Goal: Transaction & Acquisition: Purchase product/service

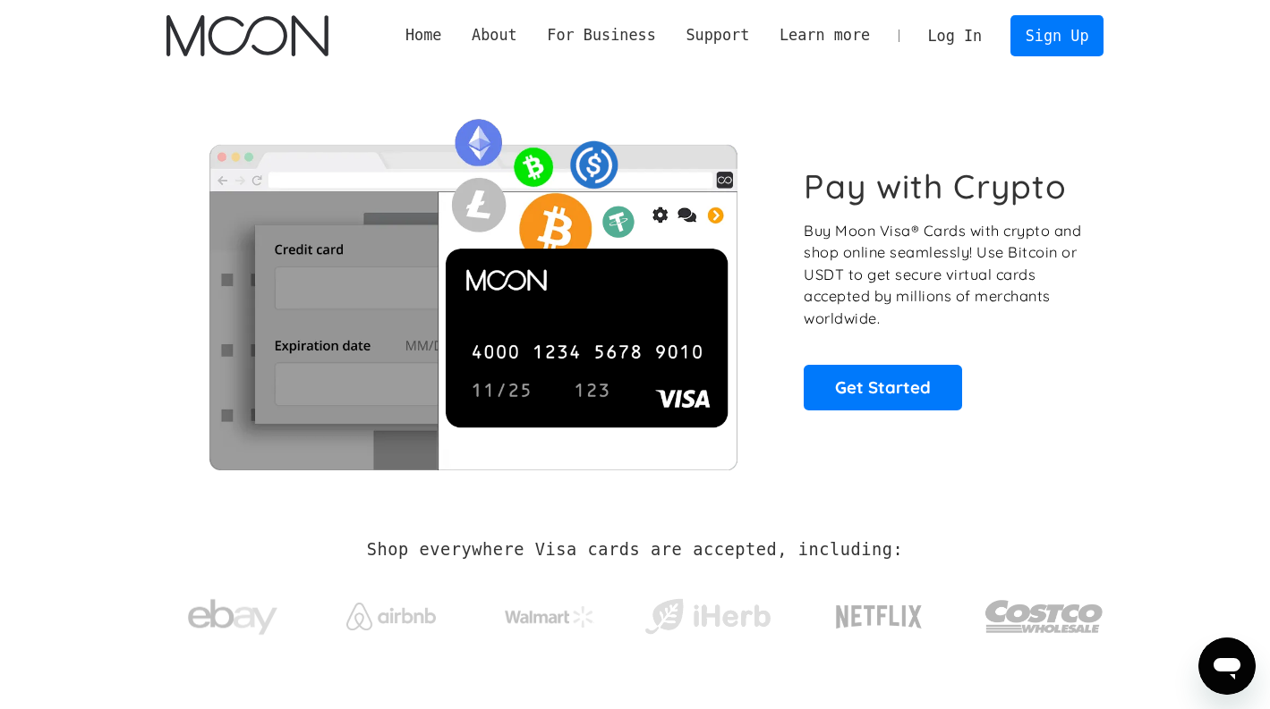
click at [950, 30] on link "Log In" at bounding box center [955, 35] width 84 height 39
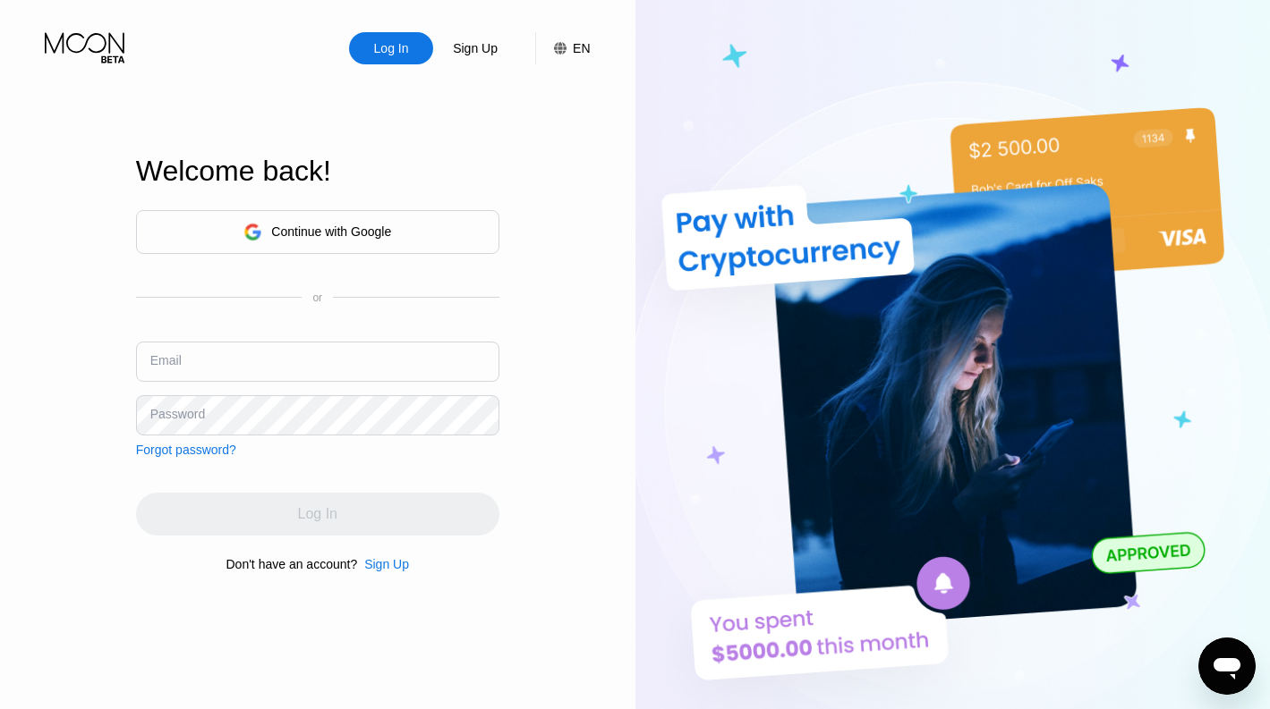
click at [402, 215] on div "Continue with Google" at bounding box center [317, 232] width 363 height 44
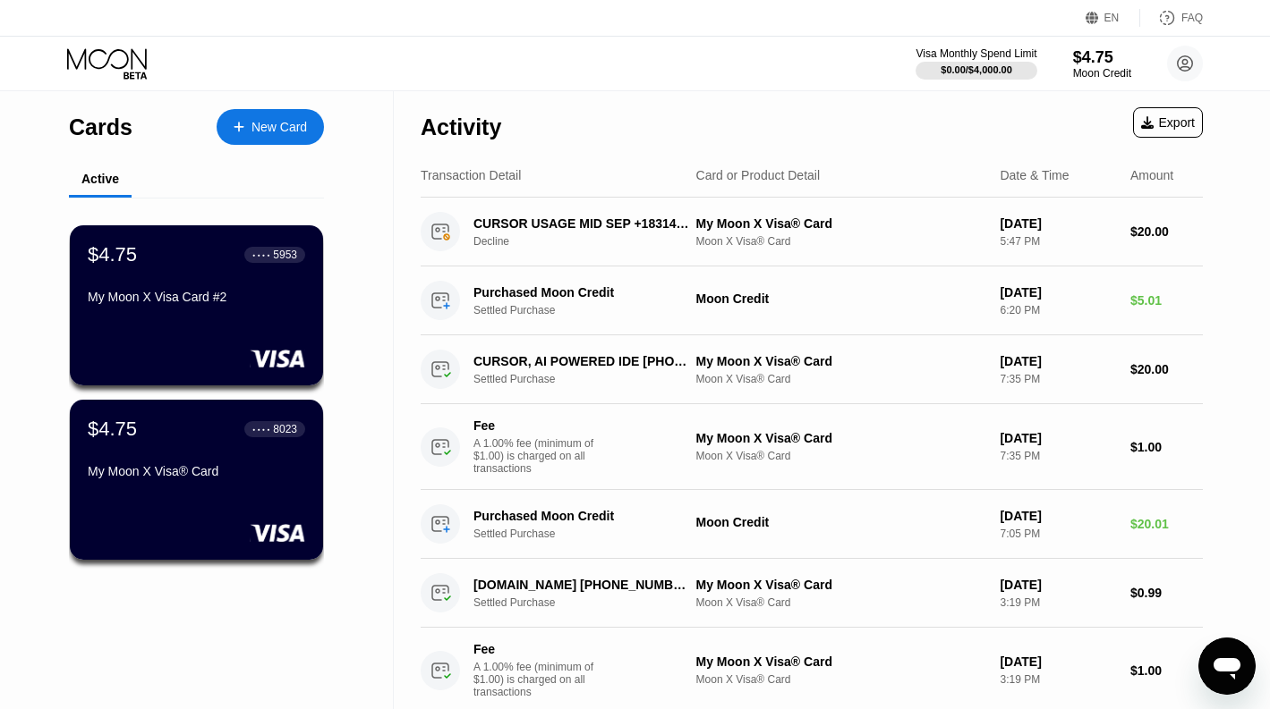
click at [1099, 65] on div "$4.75" at bounding box center [1102, 57] width 58 height 19
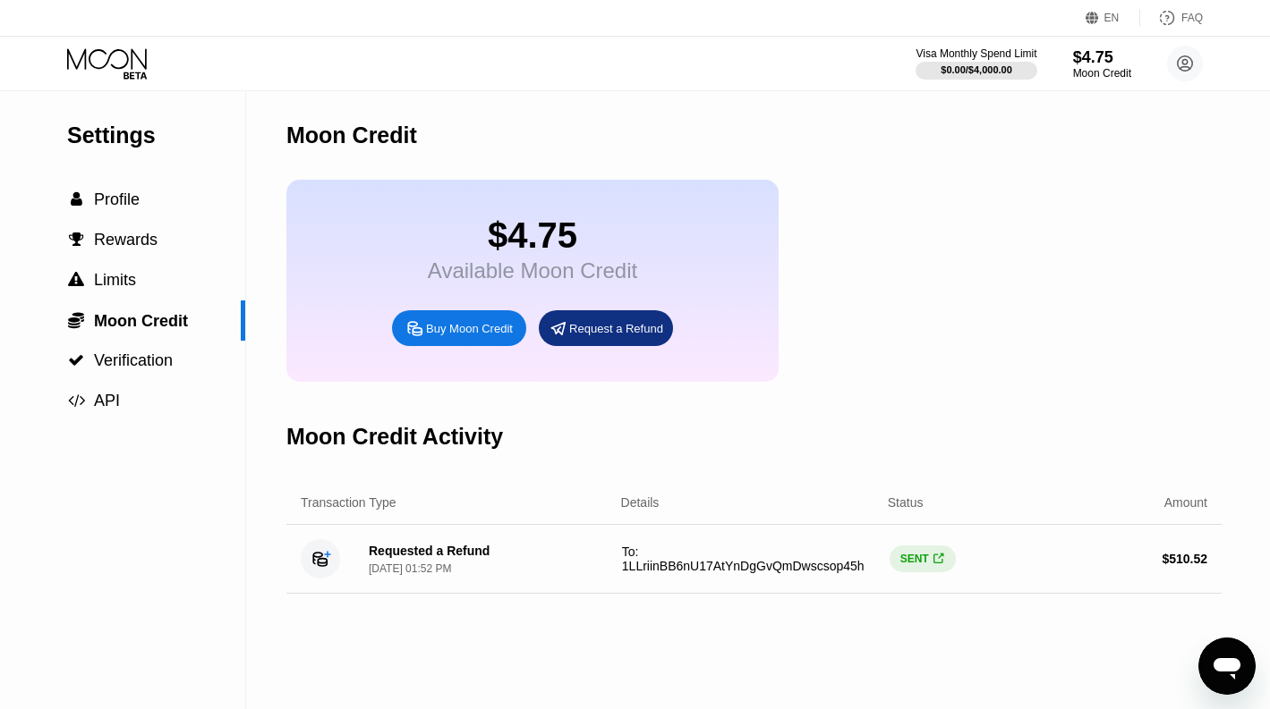
click at [450, 329] on div "Buy Moon Credit" at bounding box center [469, 328] width 87 height 15
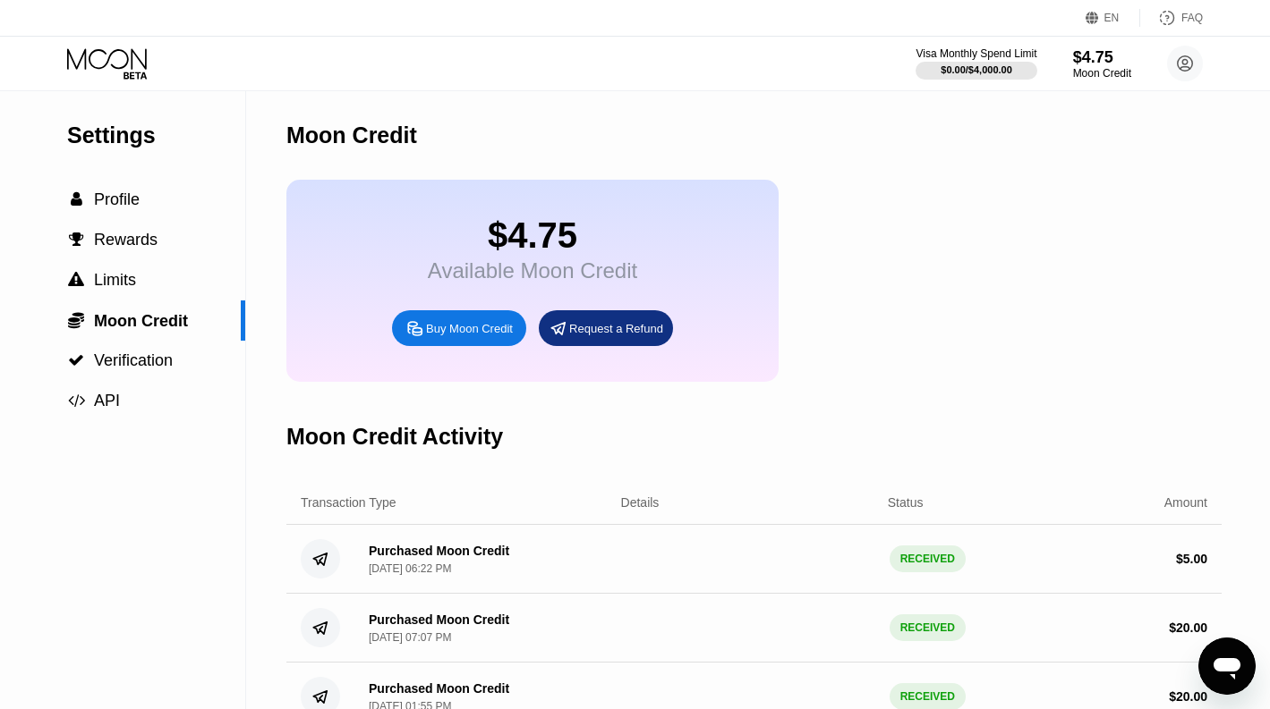
type input "0"
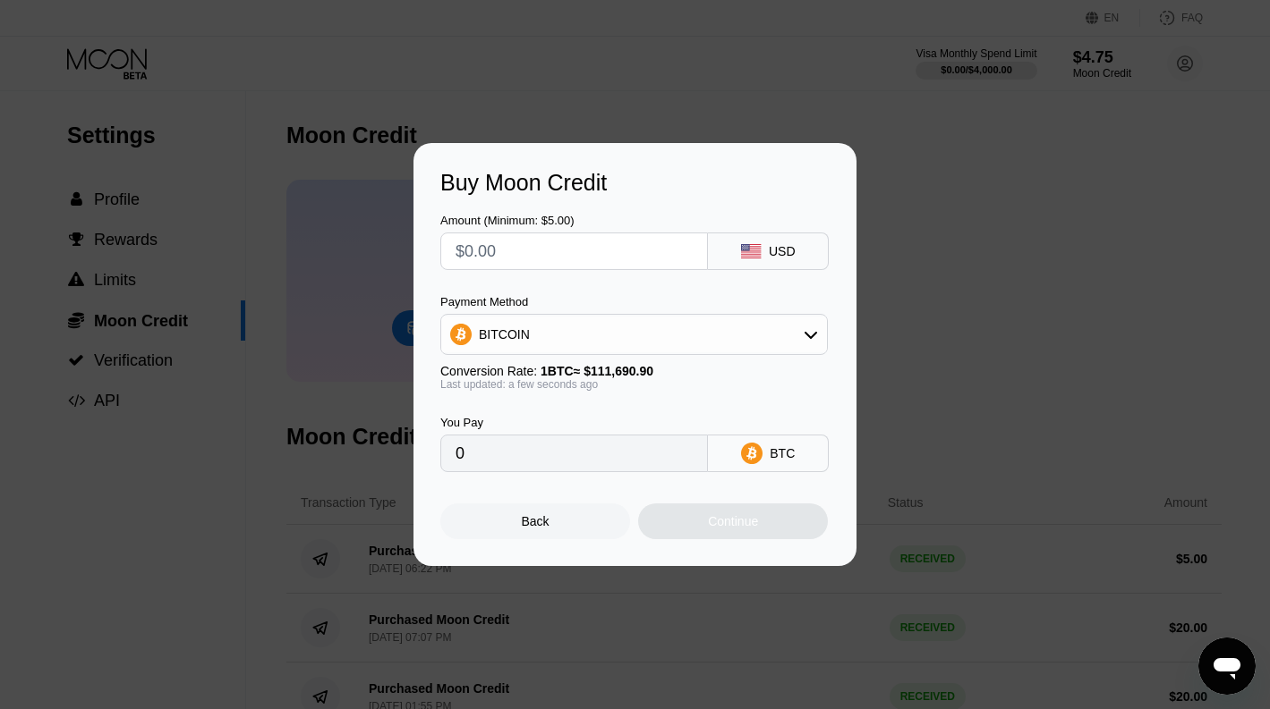
click at [522, 259] on input "text" at bounding box center [573, 252] width 237 height 36
type input "$1"
type input "0.00000896"
type input "$19"
type input "0.00017012"
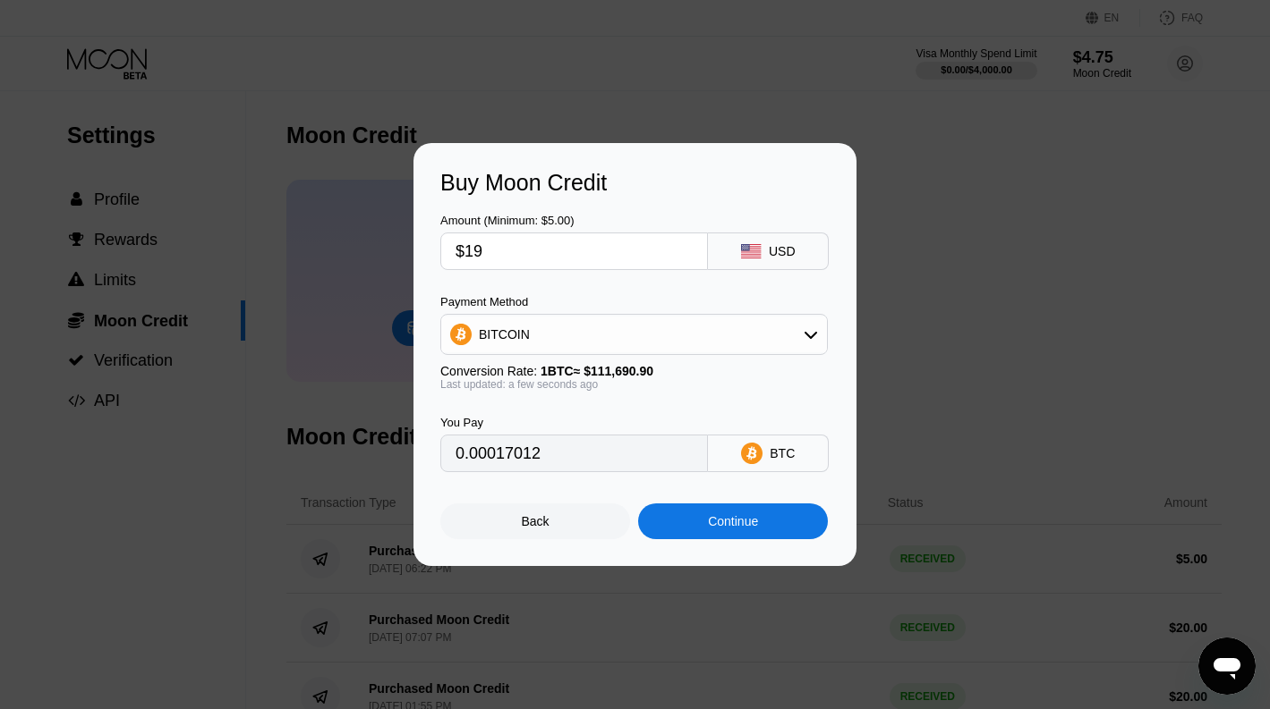
type input "$19"
click at [619, 332] on div "BITCOIN" at bounding box center [634, 335] width 386 height 36
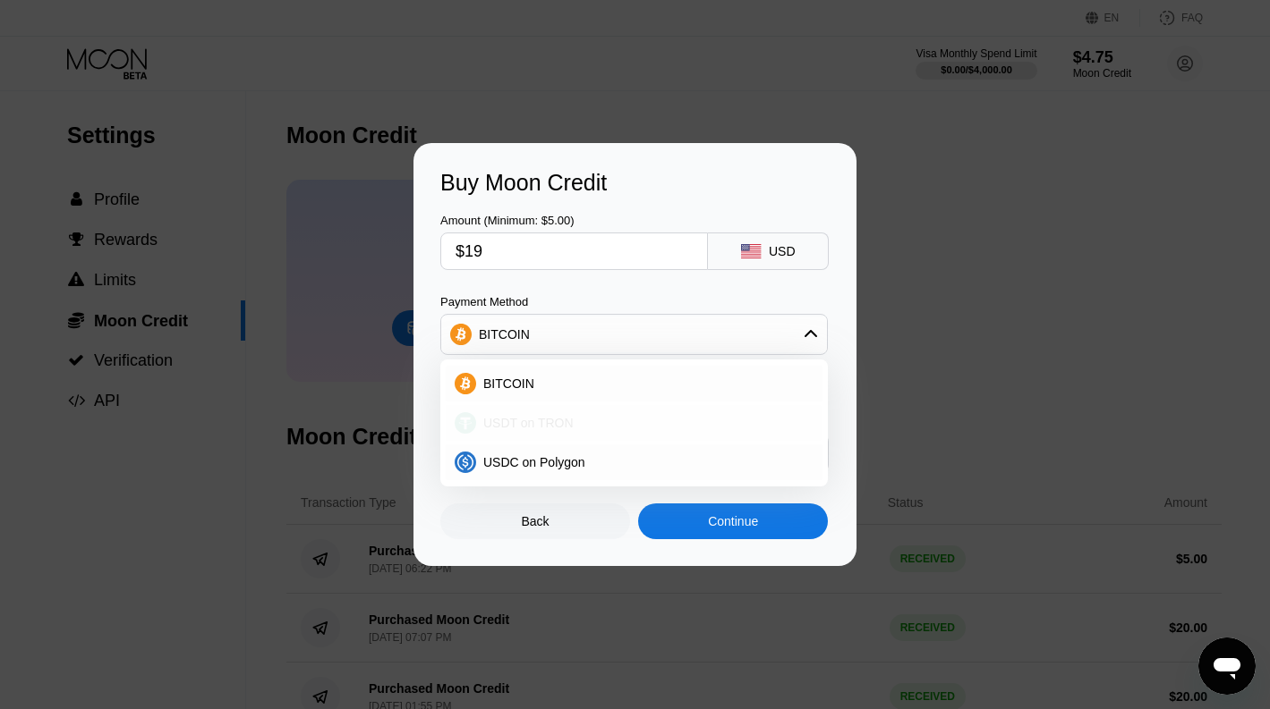
click at [590, 421] on div "USDT on TRON" at bounding box center [644, 423] width 337 height 14
type input "19.19"
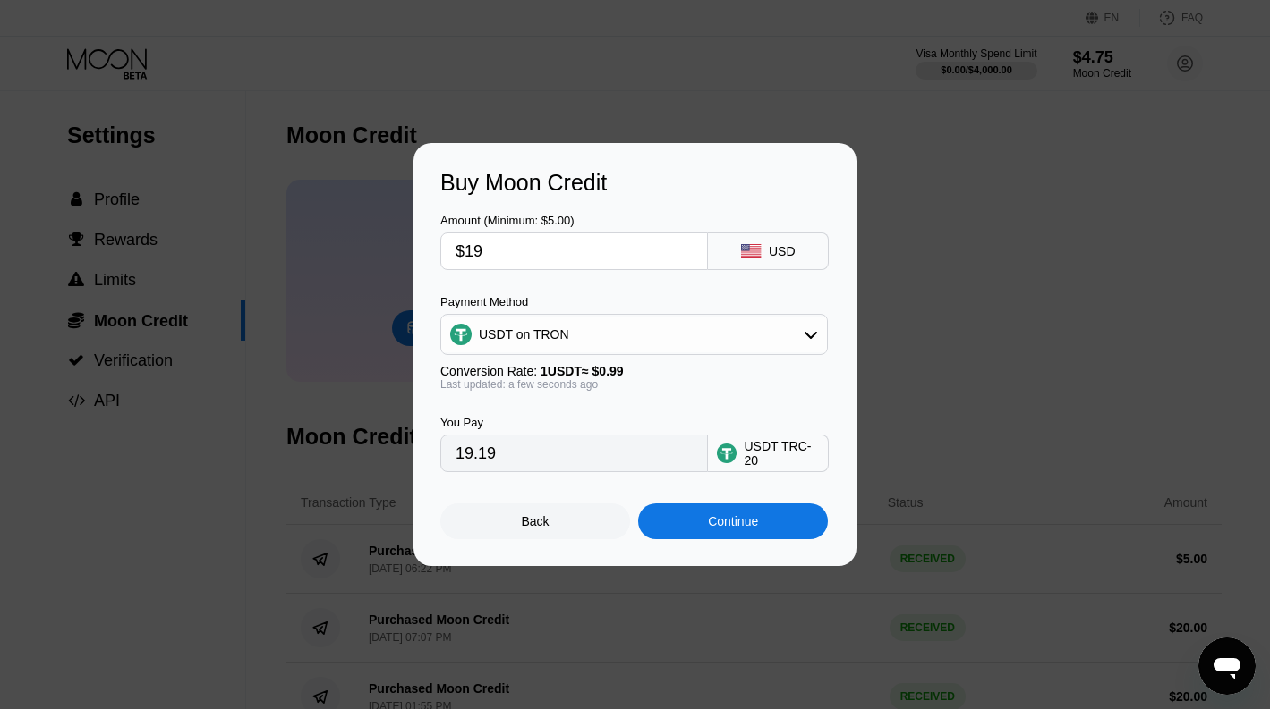
click at [733, 517] on div "Continue" at bounding box center [733, 521] width 50 height 14
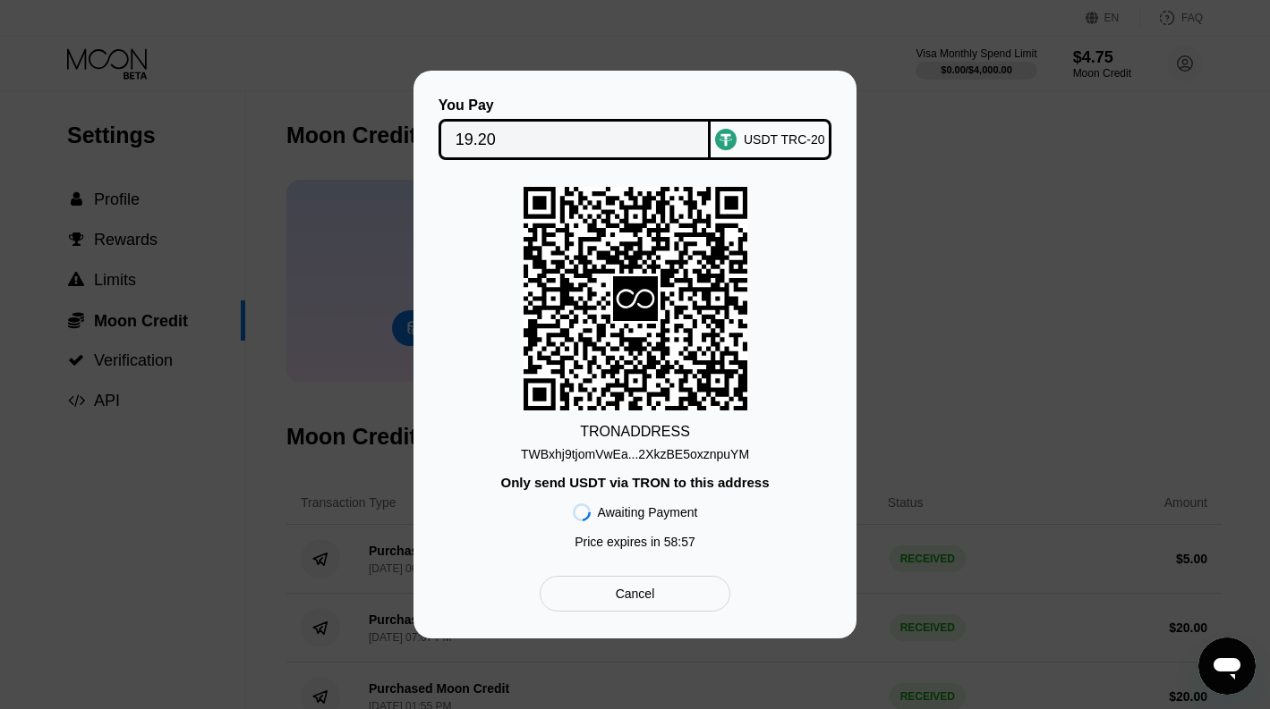
click at [689, 455] on div "TWBxhj9tjomVwEa...2XkzBE5oxznpuYM" at bounding box center [635, 454] width 228 height 14
click at [624, 595] on div "Cancel" at bounding box center [635, 594] width 39 height 16
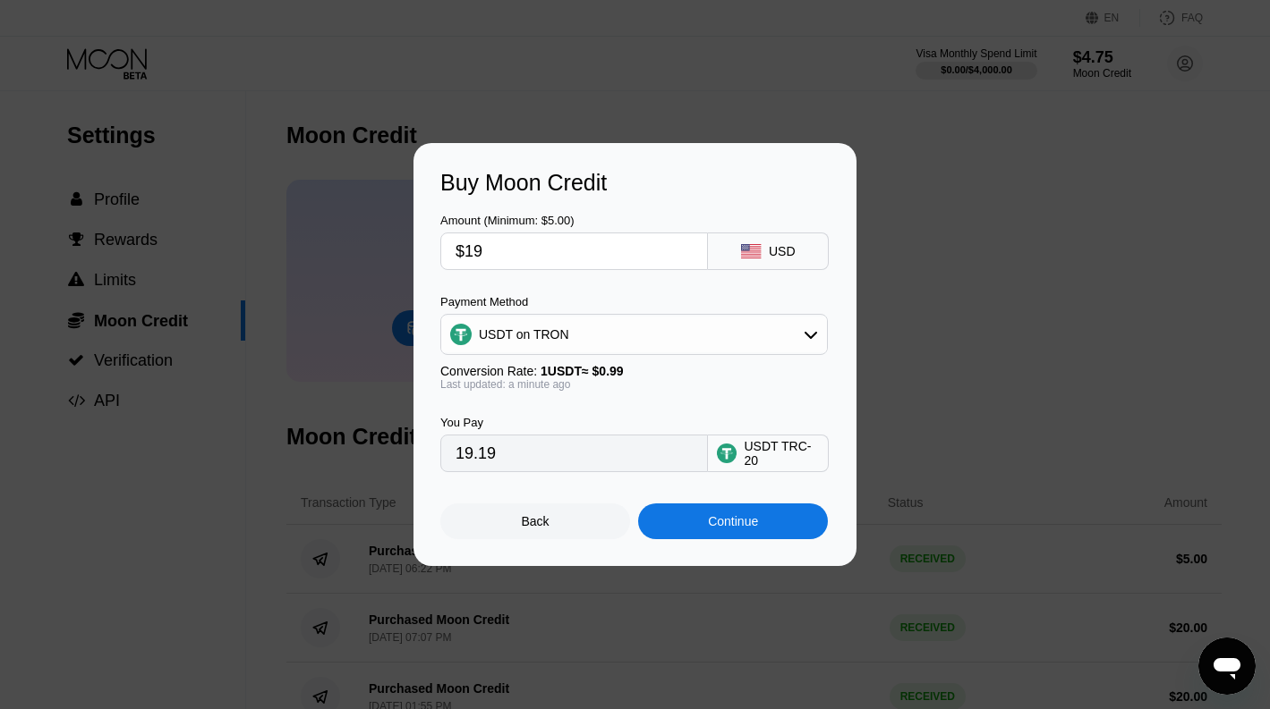
click at [546, 255] on input "$19" at bounding box center [573, 252] width 237 height 36
type input "$1"
type input "1.01"
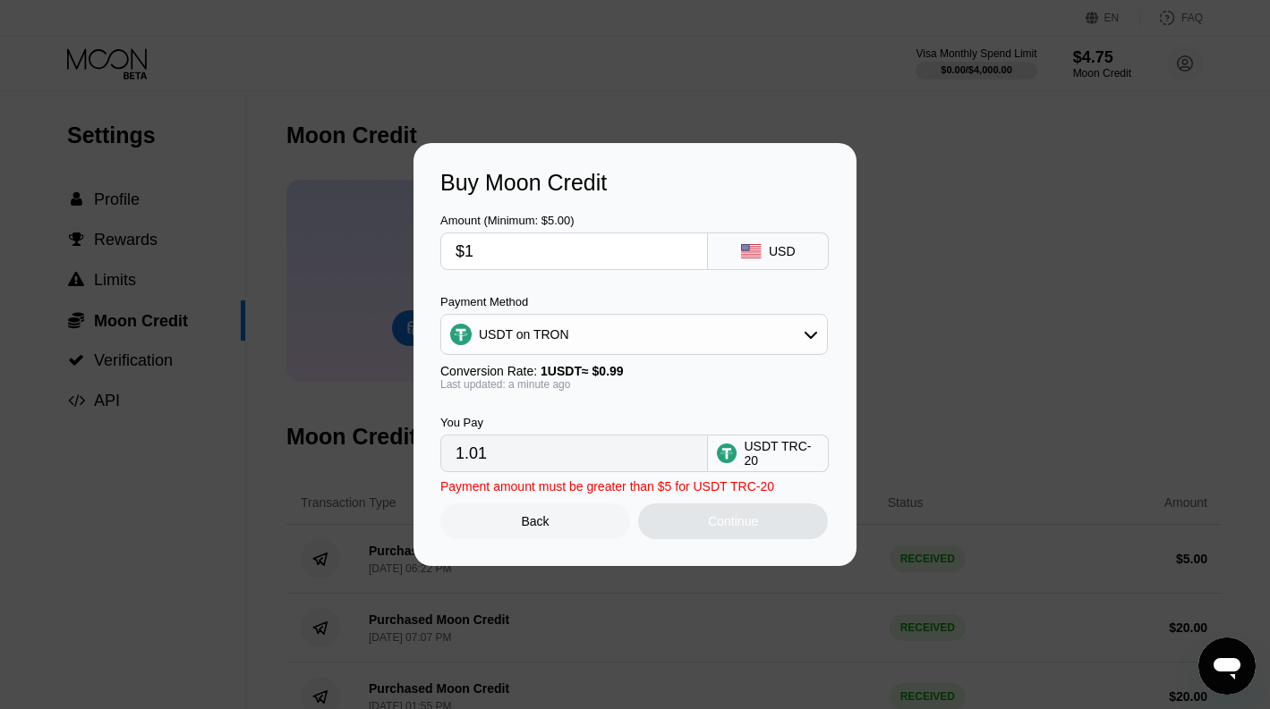
type input "$18"
type input "18.18"
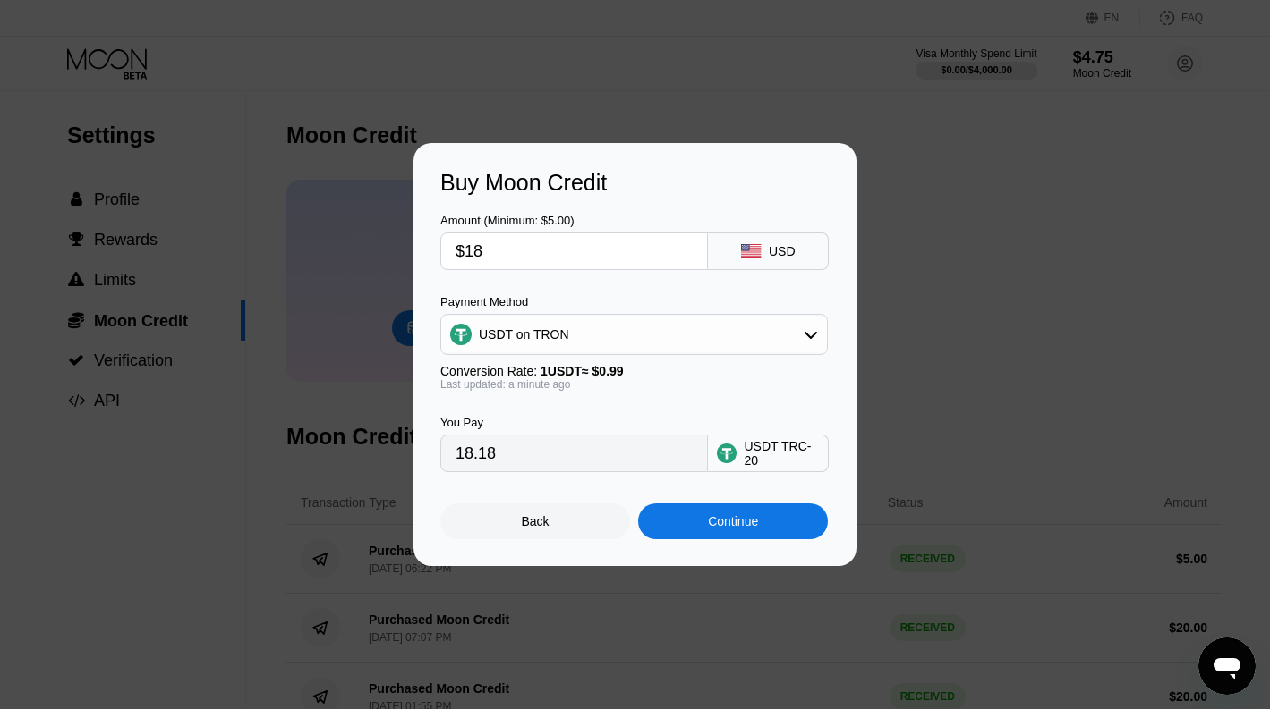
type input "$18"
click at [729, 521] on div "Continue" at bounding box center [733, 521] width 50 height 14
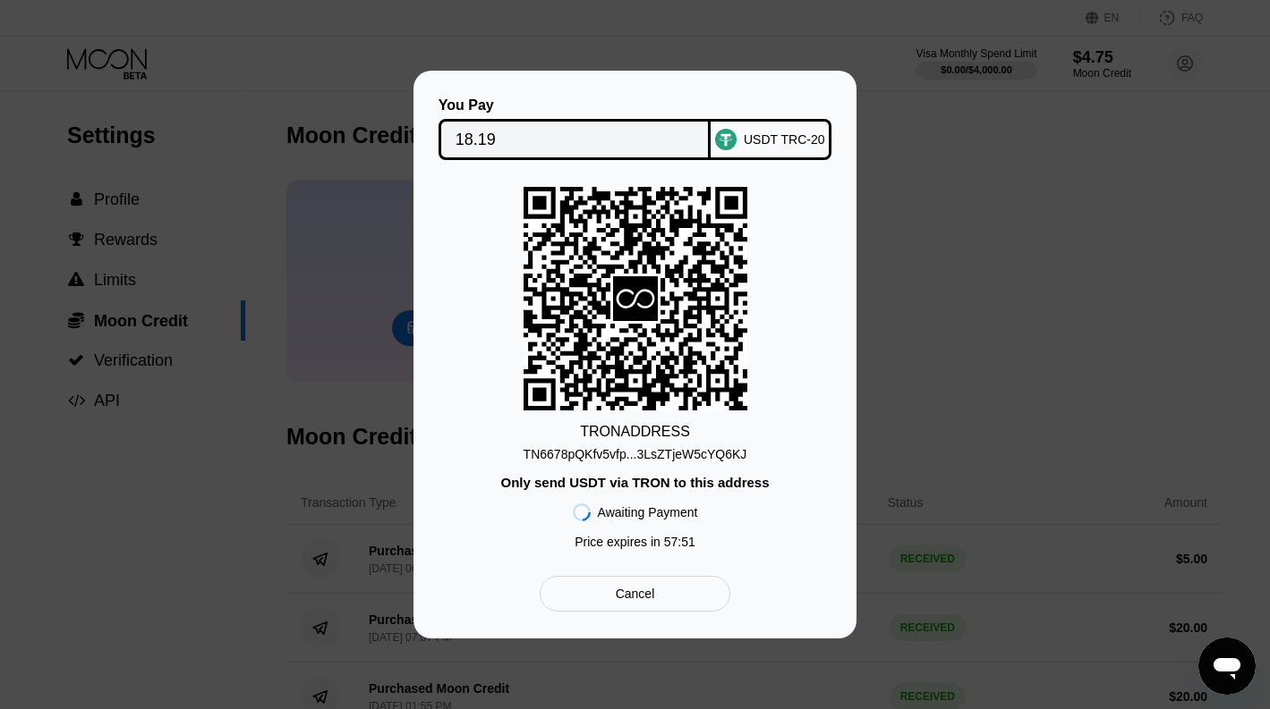
click at [652, 455] on div "TN6678pQKfv5vfp...3LsZTjeW5cYQ6KJ" at bounding box center [635, 454] width 224 height 14
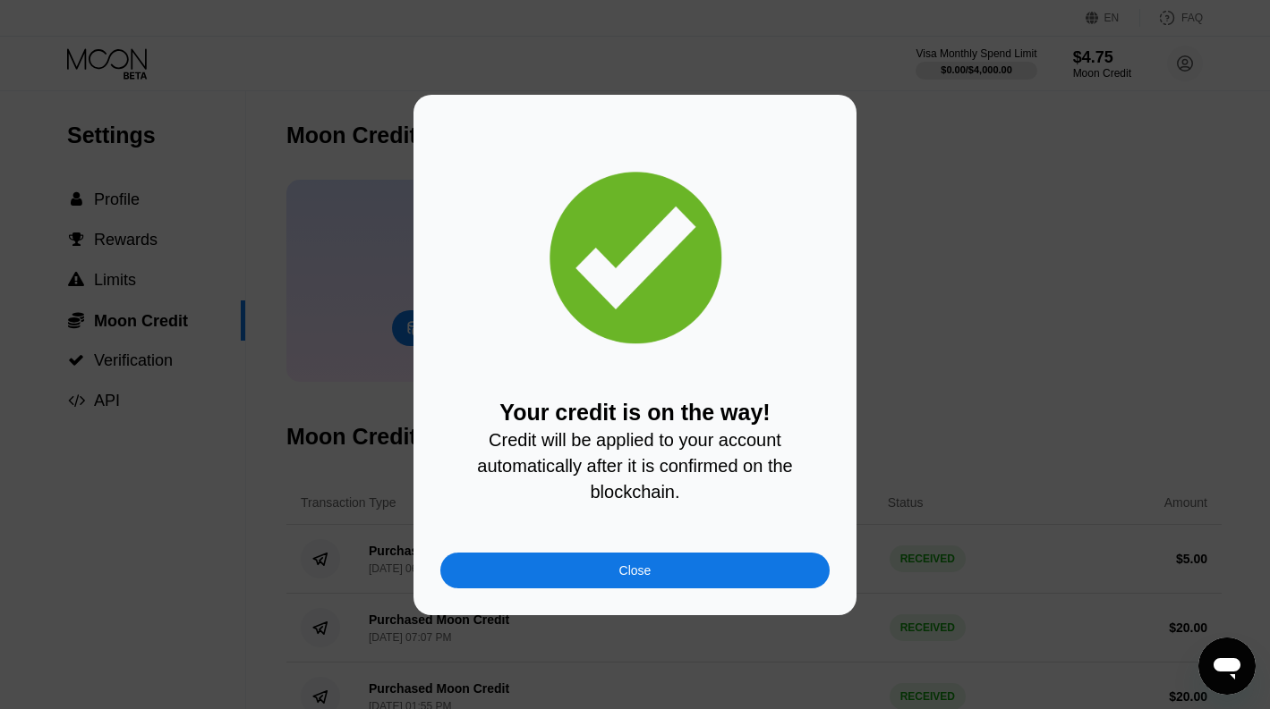
click at [693, 568] on div "Close" at bounding box center [634, 571] width 389 height 36
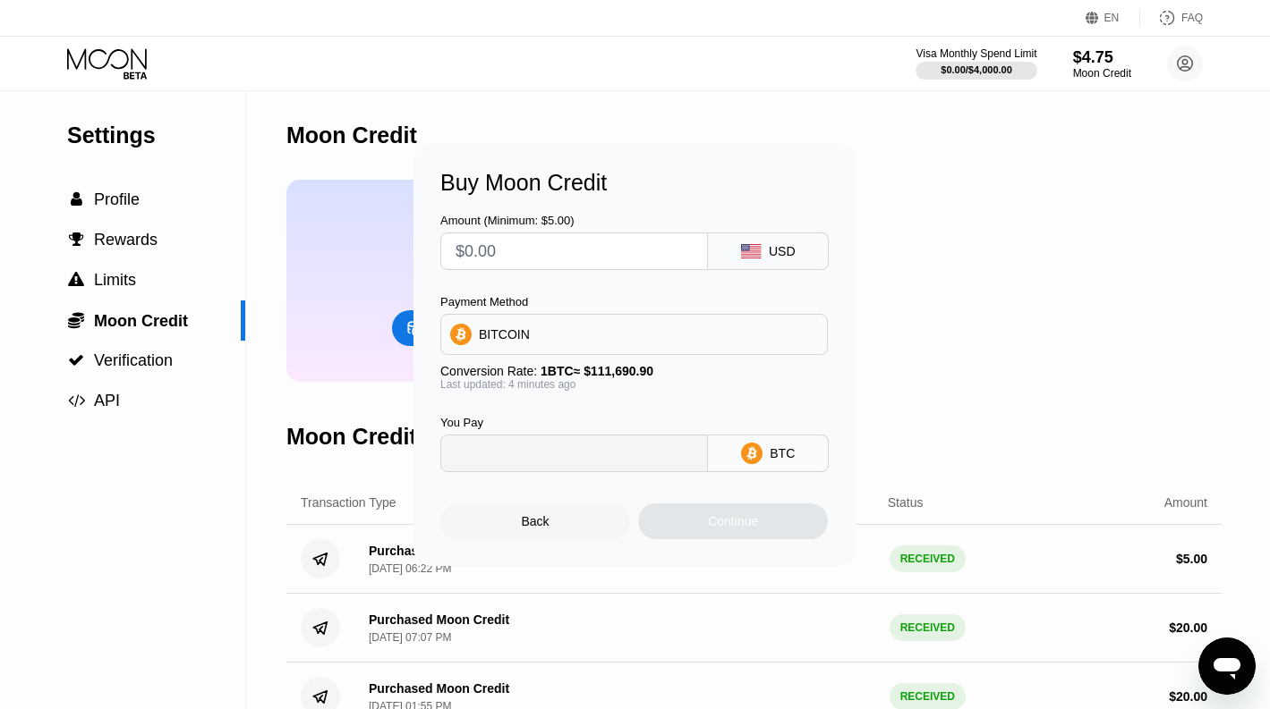
type input "0"
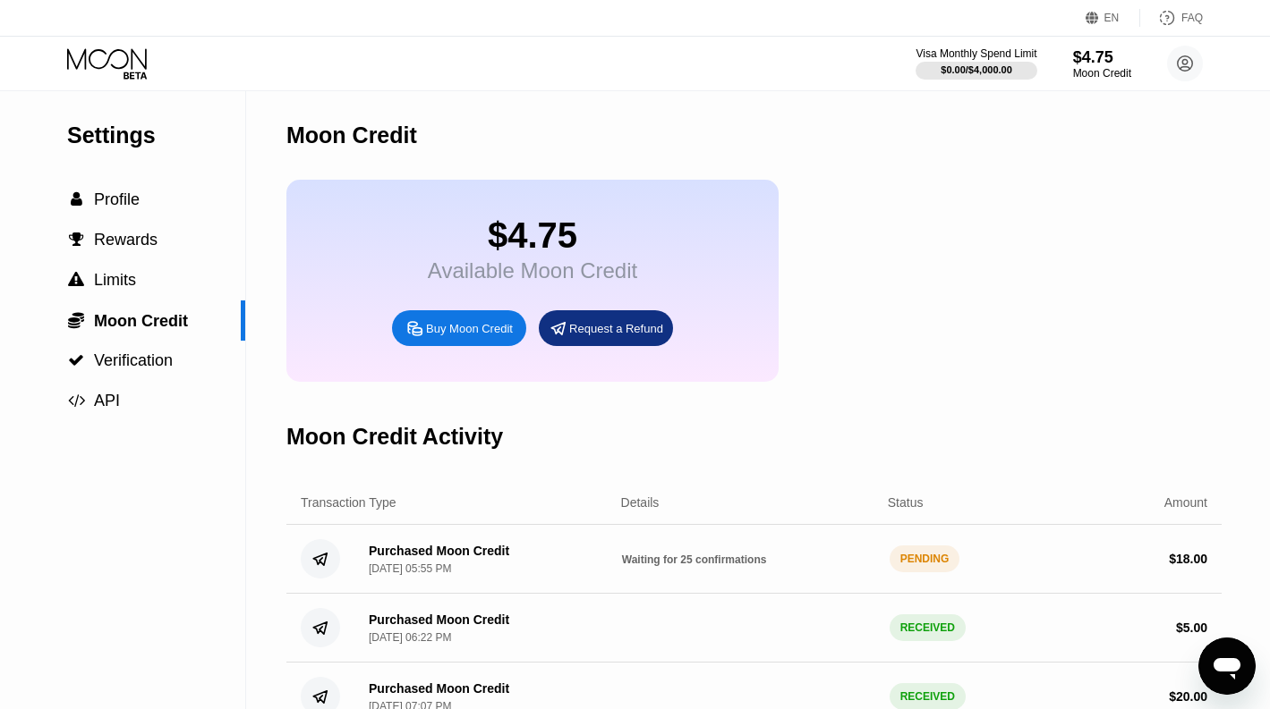
click at [709, 557] on span "Waiting for 25 confirmations" at bounding box center [694, 560] width 145 height 13
click at [123, 60] on icon at bounding box center [108, 63] width 83 height 31
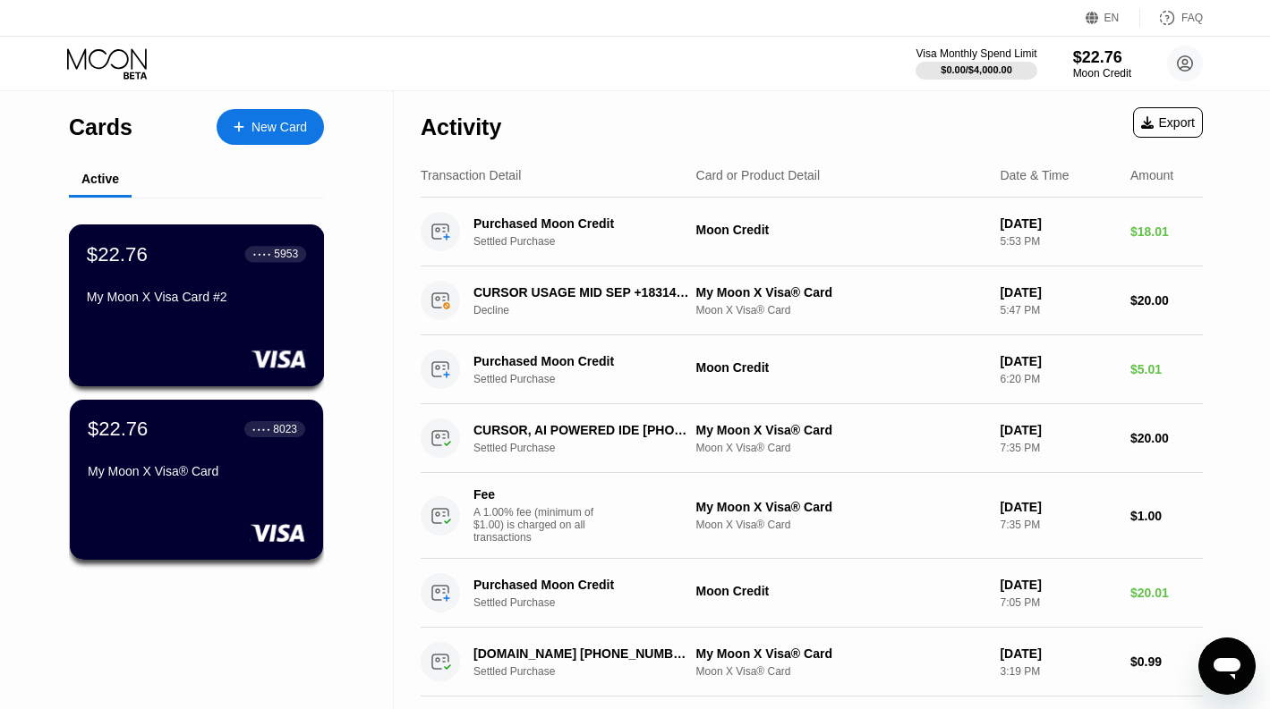
click at [263, 273] on div "$22.76 ● ● ● ● 5953 My Moon X Visa Card #2" at bounding box center [196, 276] width 219 height 69
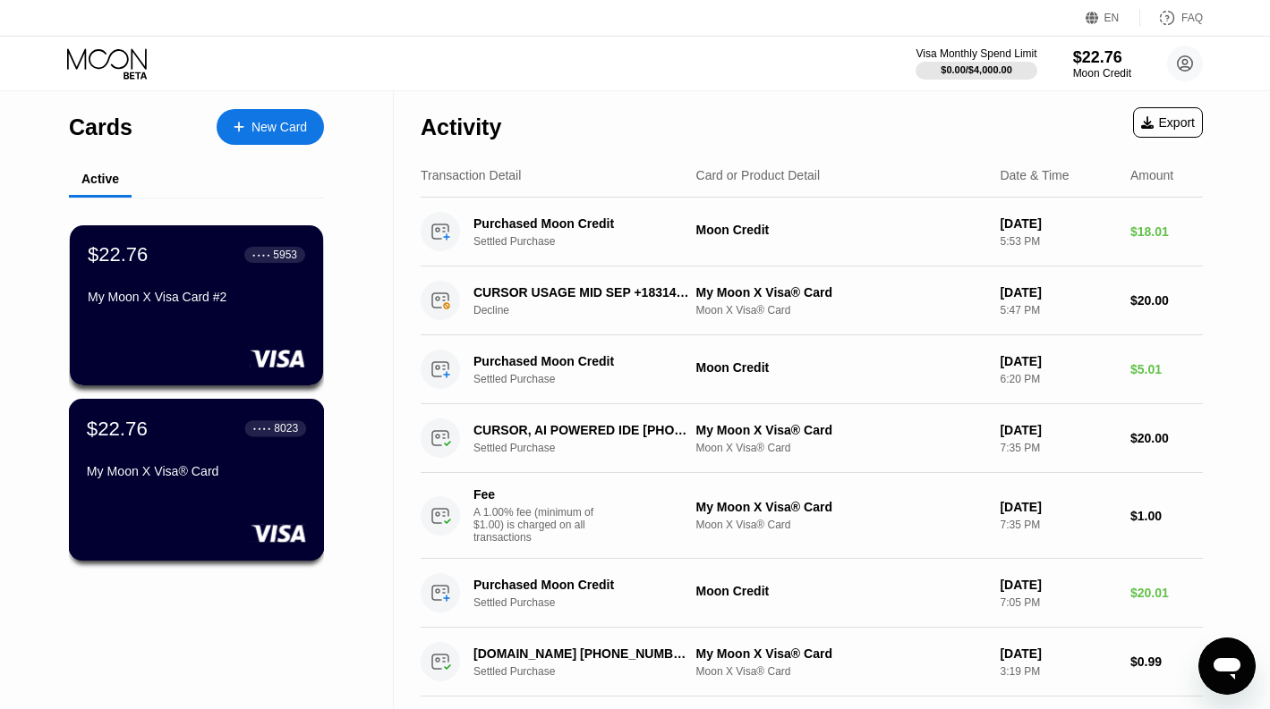
click at [220, 471] on div "My Moon X Visa® Card" at bounding box center [196, 471] width 219 height 14
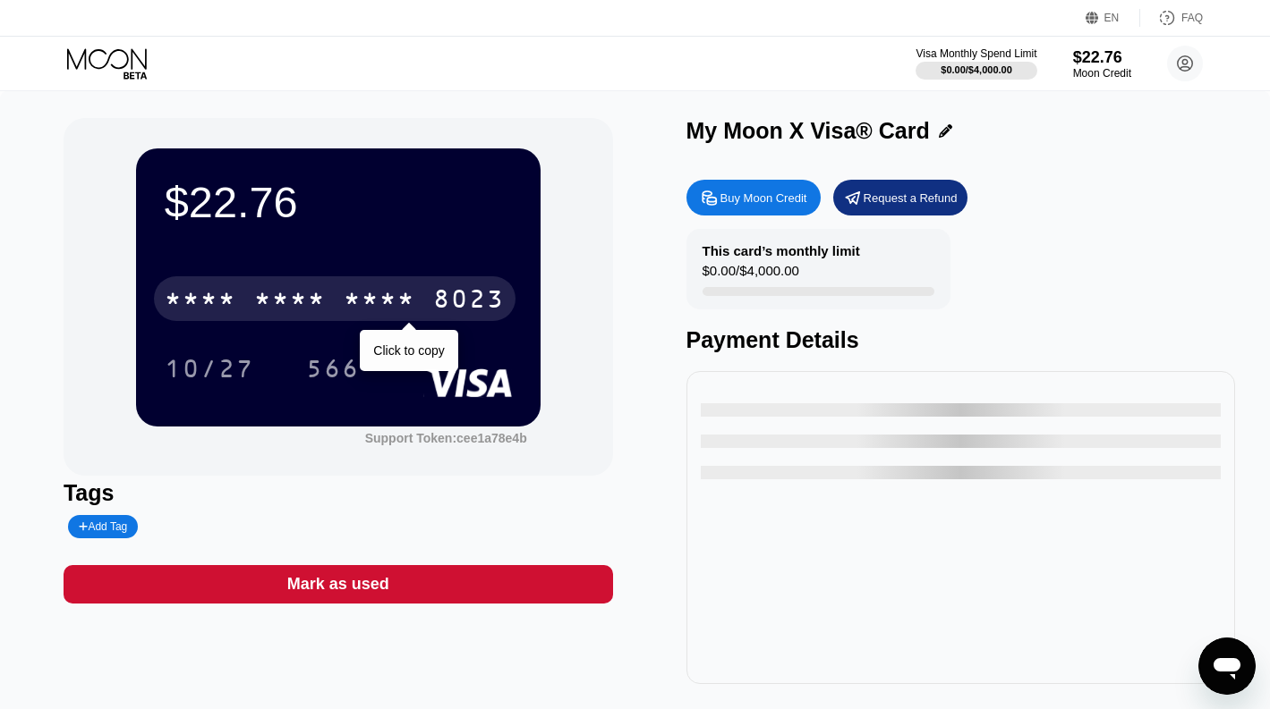
click at [471, 287] on div "8023" at bounding box center [469, 301] width 72 height 29
